Goal: Information Seeking & Learning: Learn about a topic

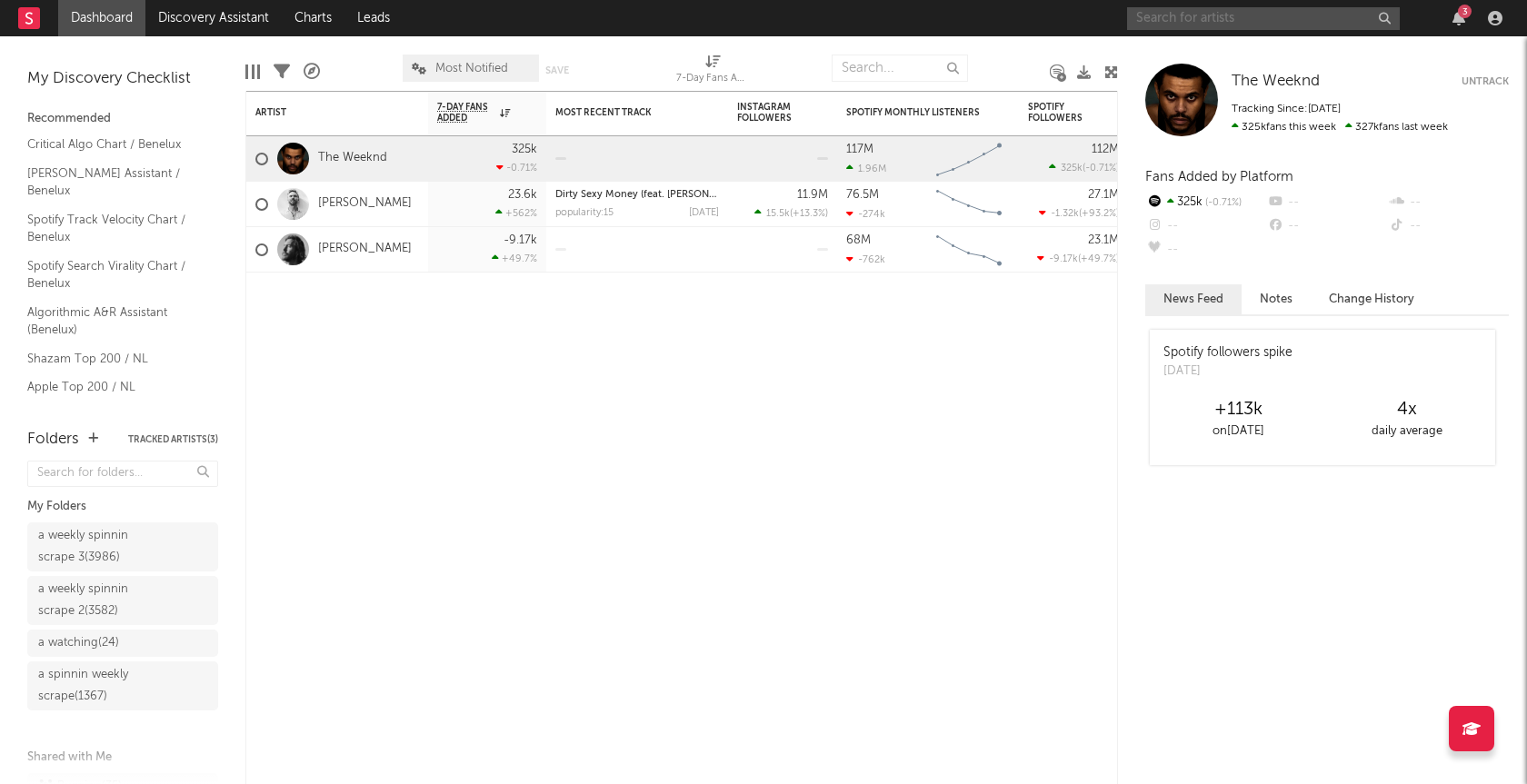
click at [1293, 25] on input "text" at bounding box center [1264, 19] width 273 height 23
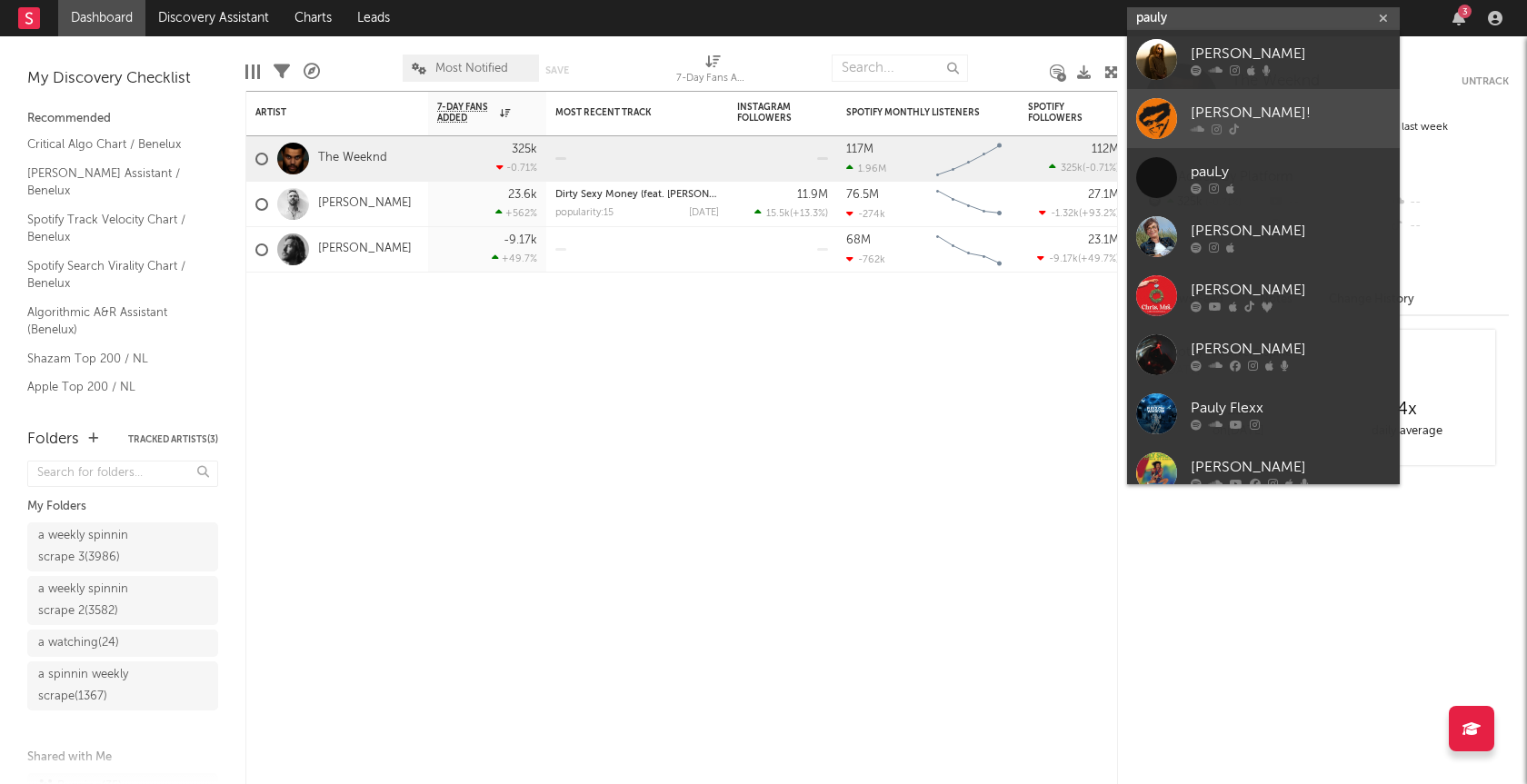
type input "pauly"
click at [1221, 104] on div "[PERSON_NAME]!" at bounding box center [1291, 114] width 200 height 22
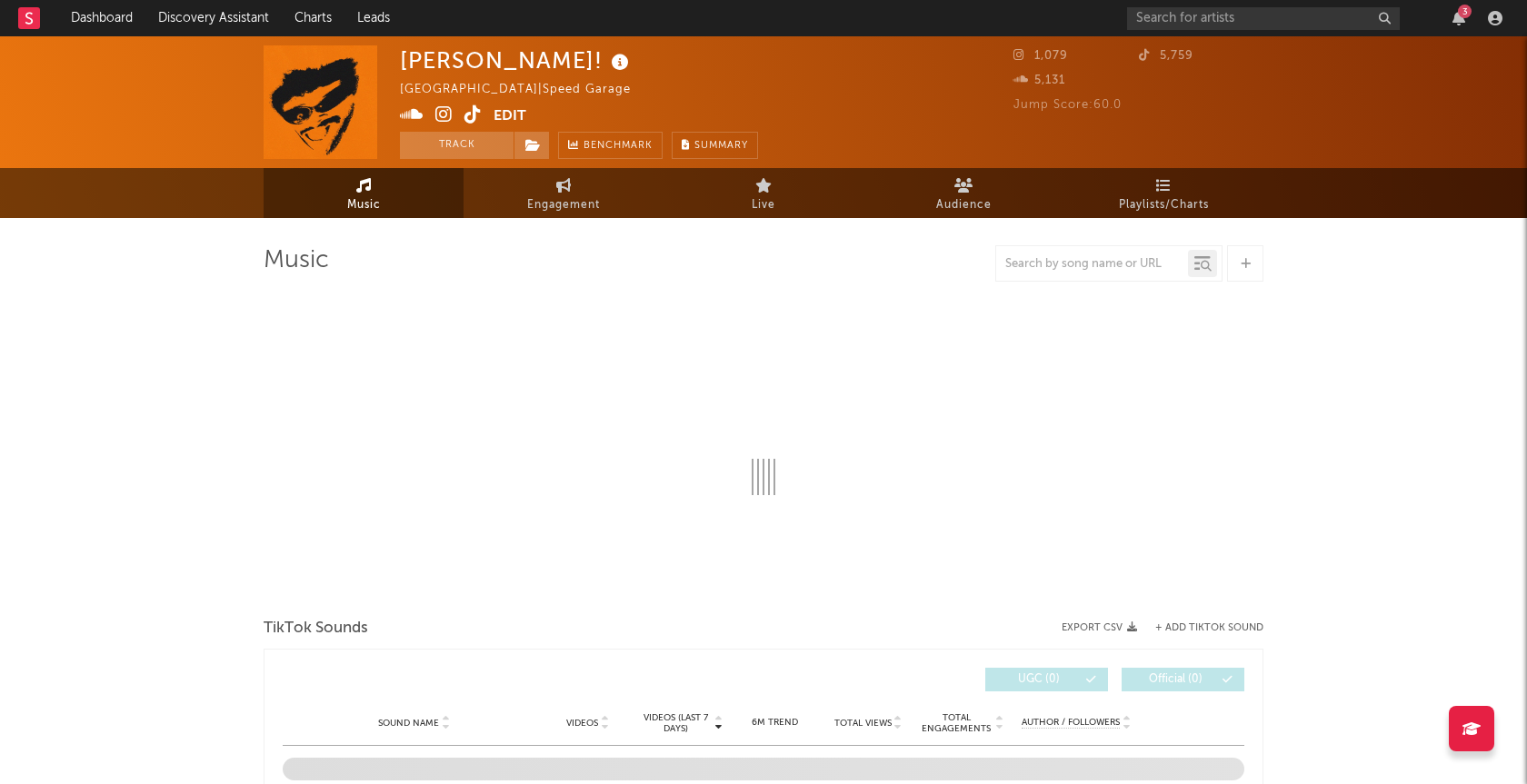
select select "1w"
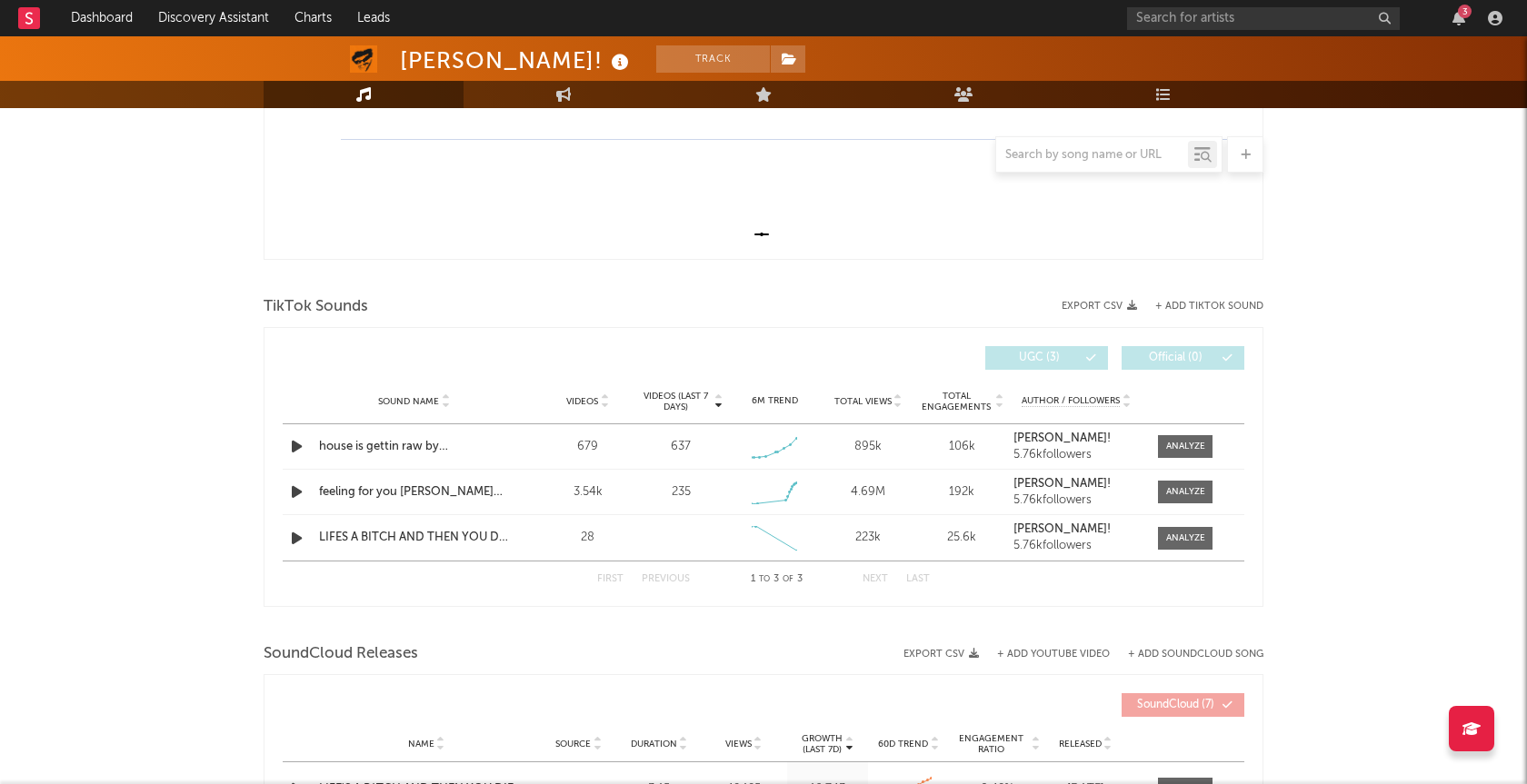
scroll to position [490, 0]
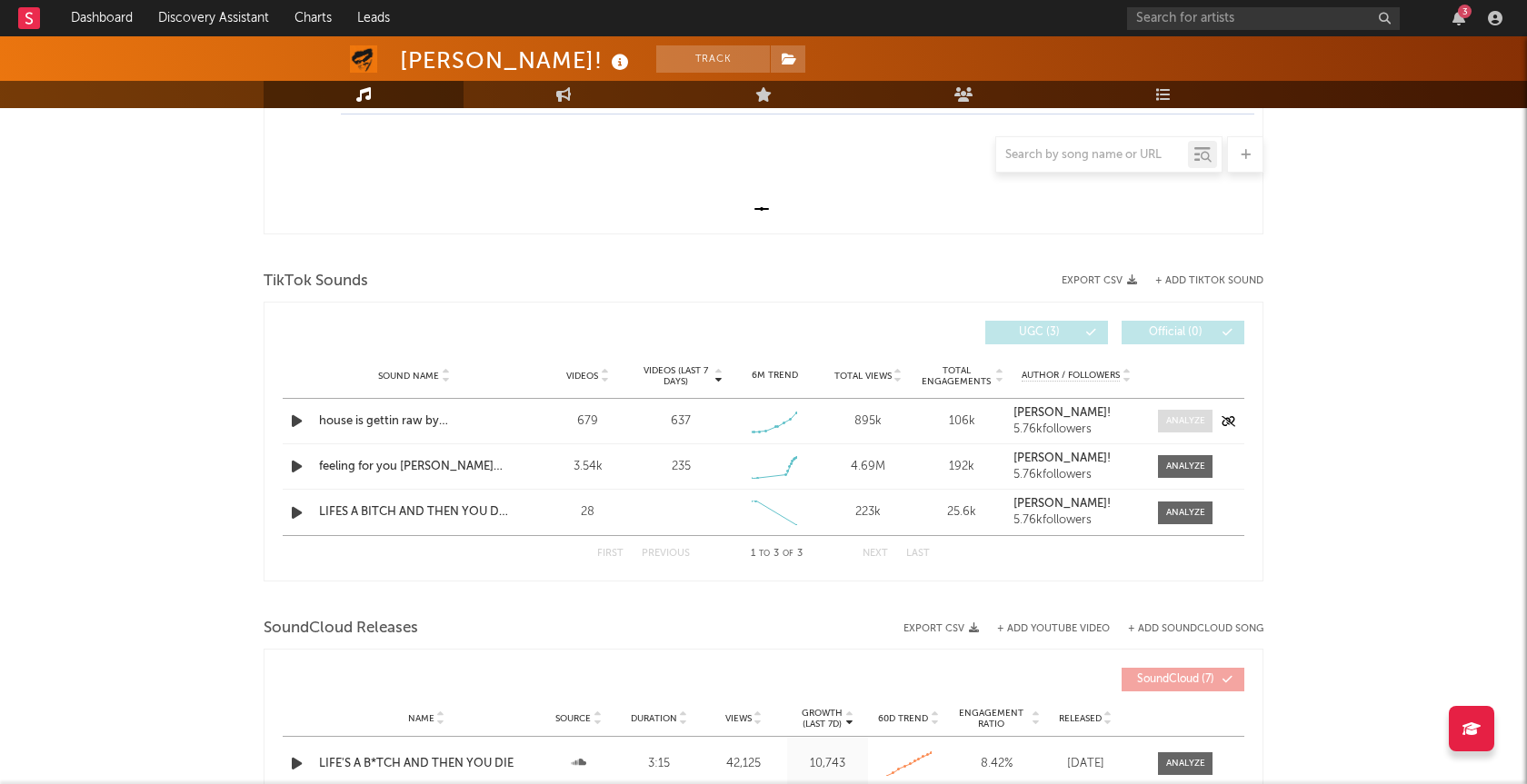
click at [1178, 414] on div at bounding box center [1186, 421] width 39 height 14
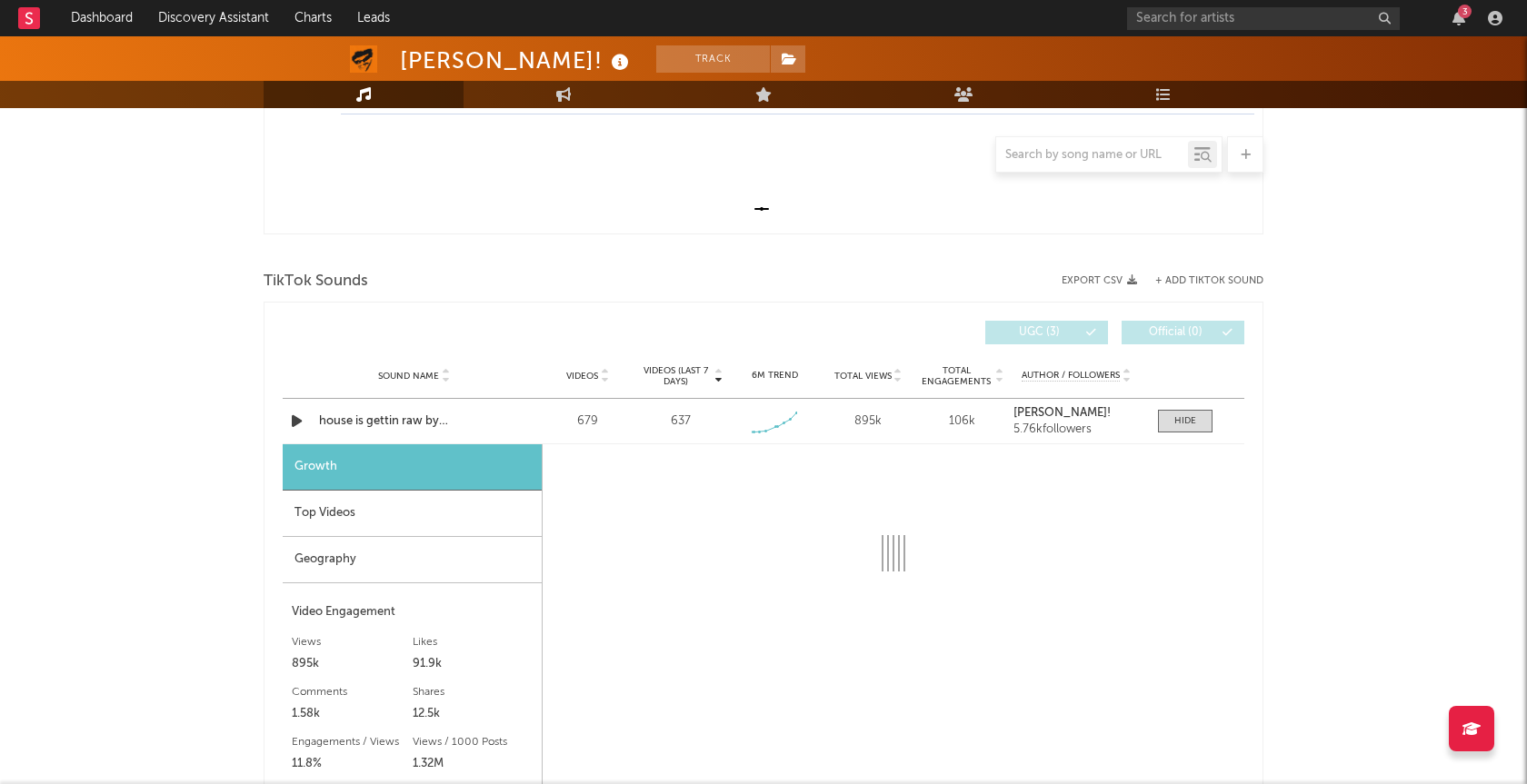
select select "1w"
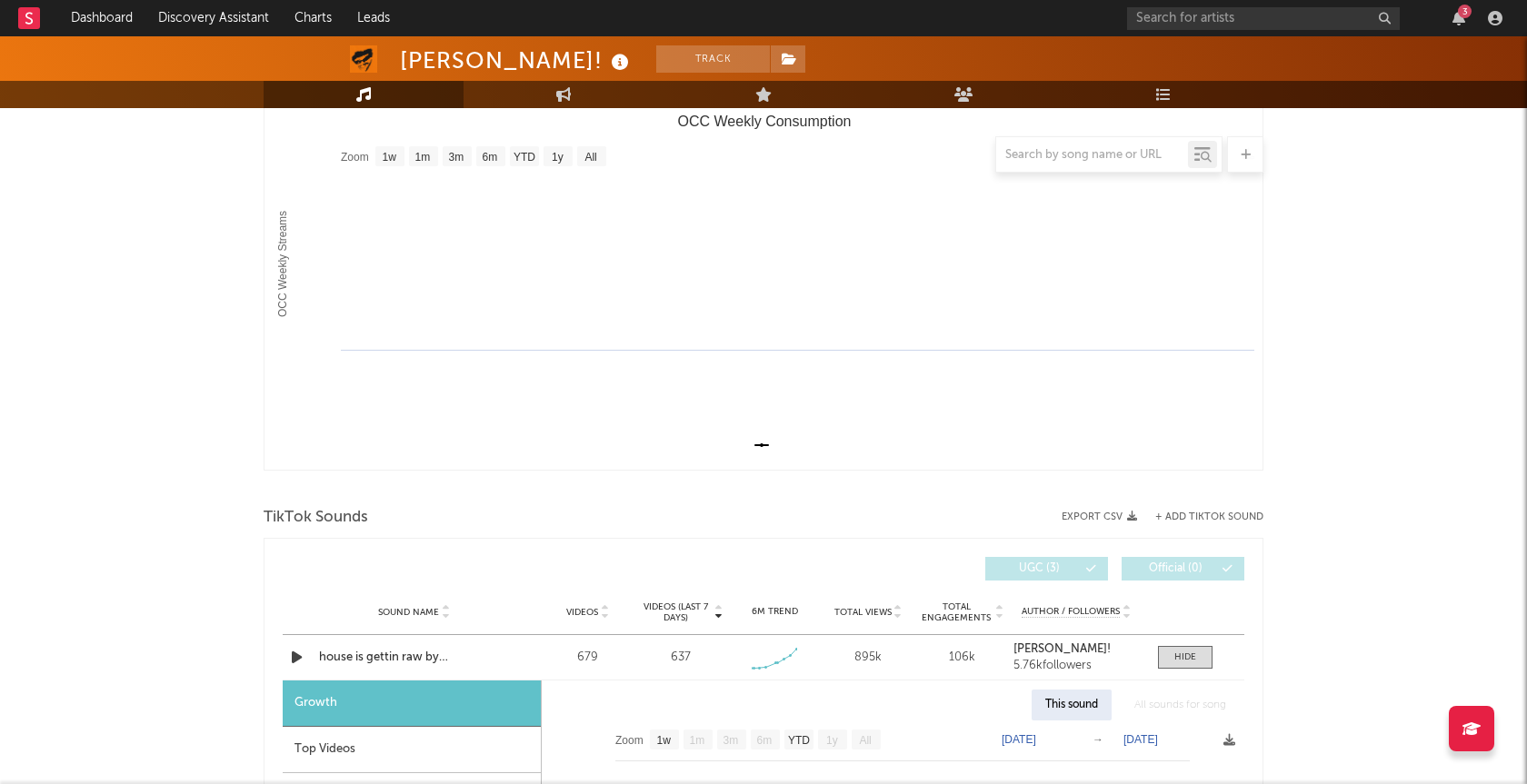
scroll to position [0, 0]
